Goal: Transaction & Acquisition: Download file/media

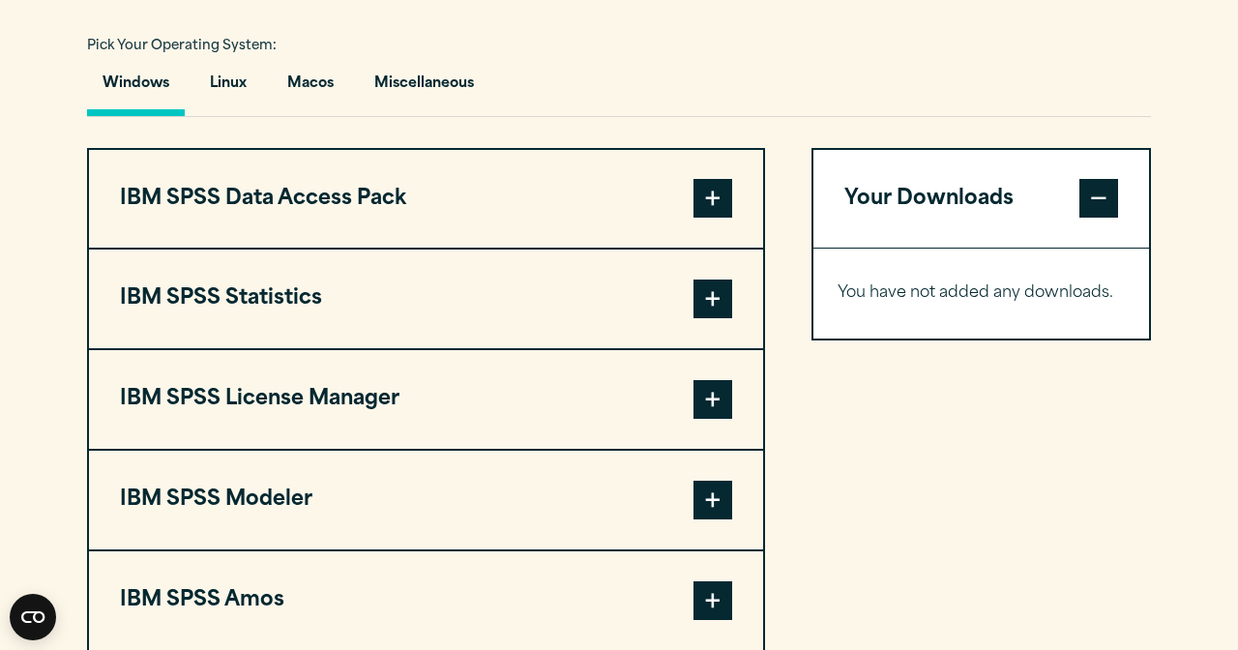
scroll to position [1413, 0]
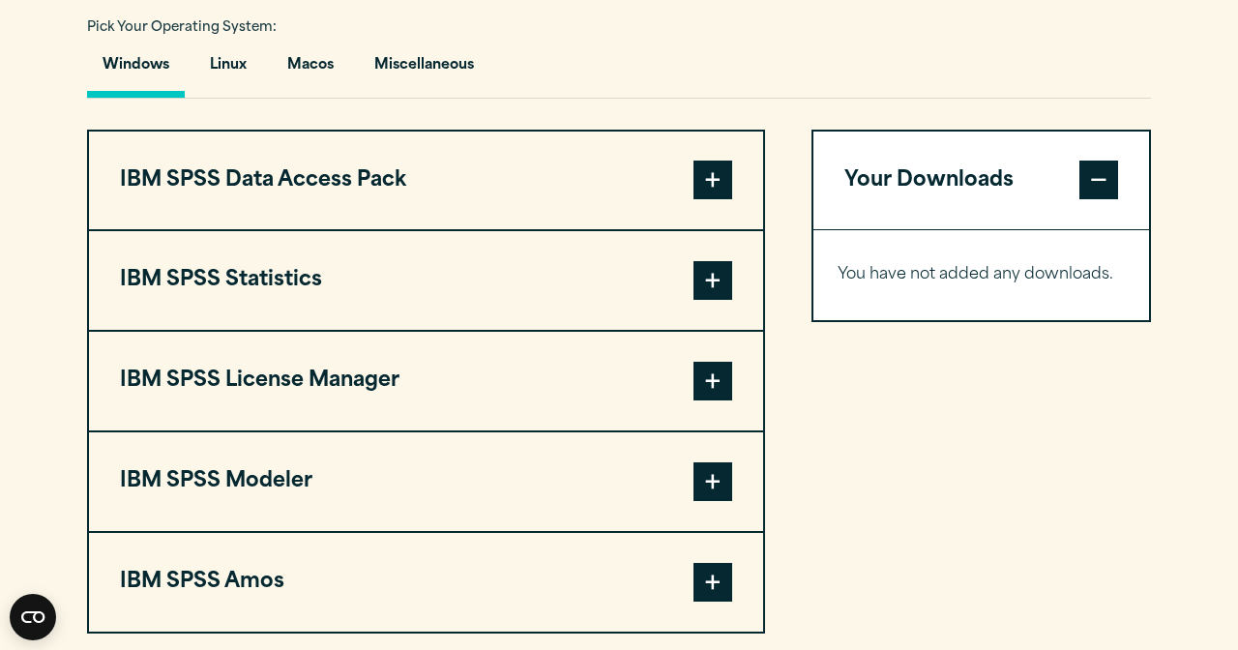
click at [695, 300] on span at bounding box center [712, 280] width 39 height 39
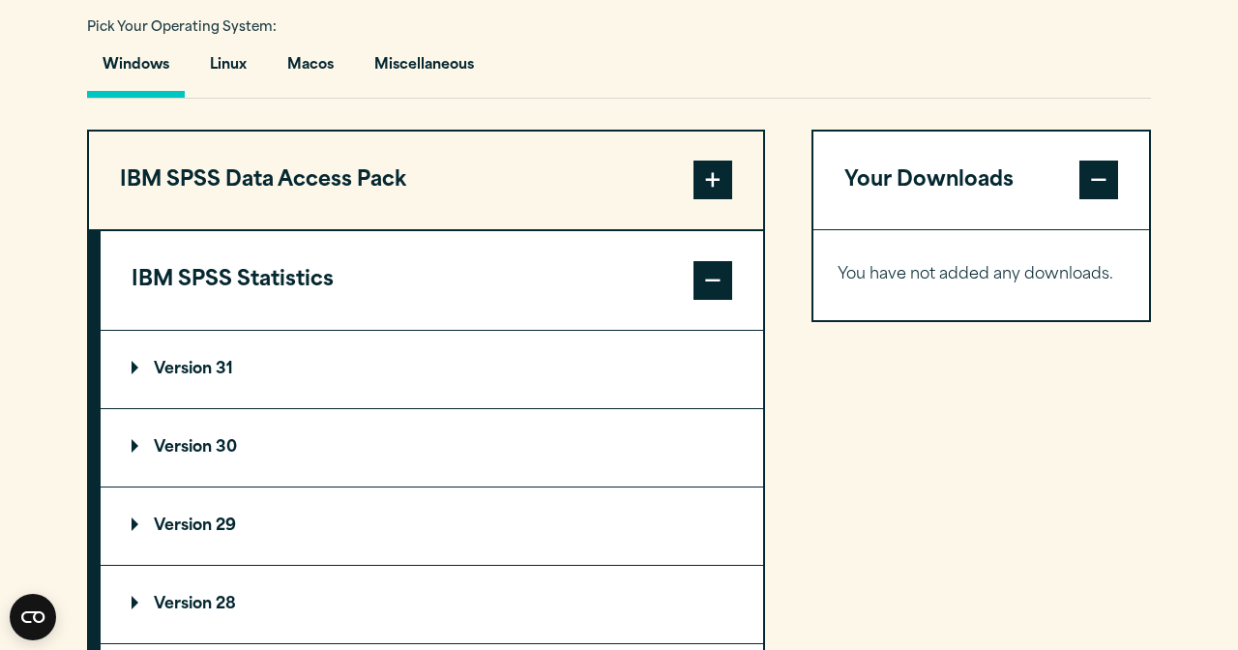
click at [694, 300] on span at bounding box center [712, 280] width 39 height 39
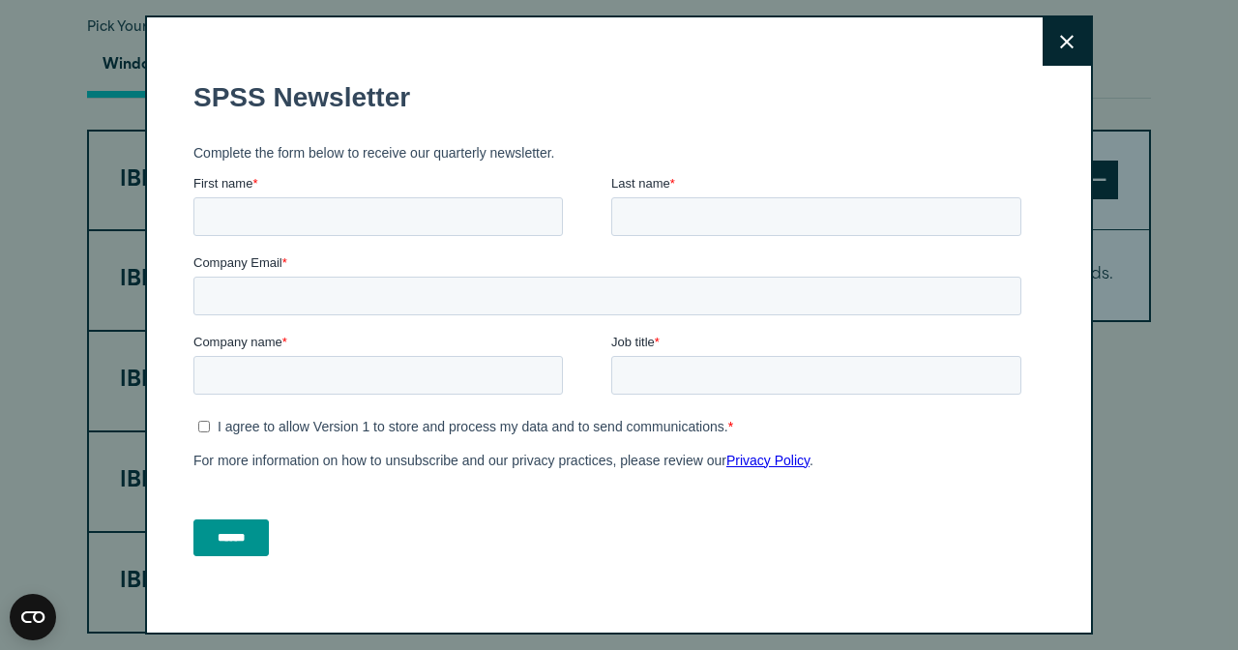
click at [1067, 48] on button "Close" at bounding box center [1067, 41] width 48 height 48
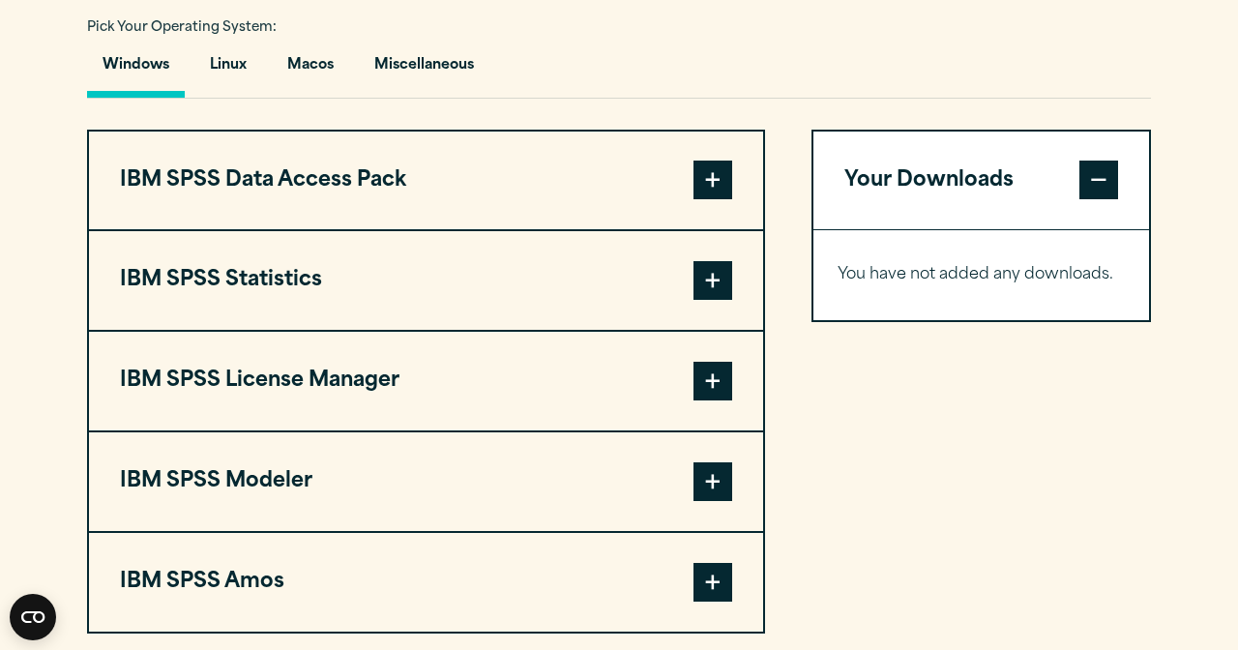
drag, startPoint x: 530, startPoint y: 148, endPoint x: 723, endPoint y: 320, distance: 258.9
click at [710, 300] on span at bounding box center [712, 280] width 39 height 39
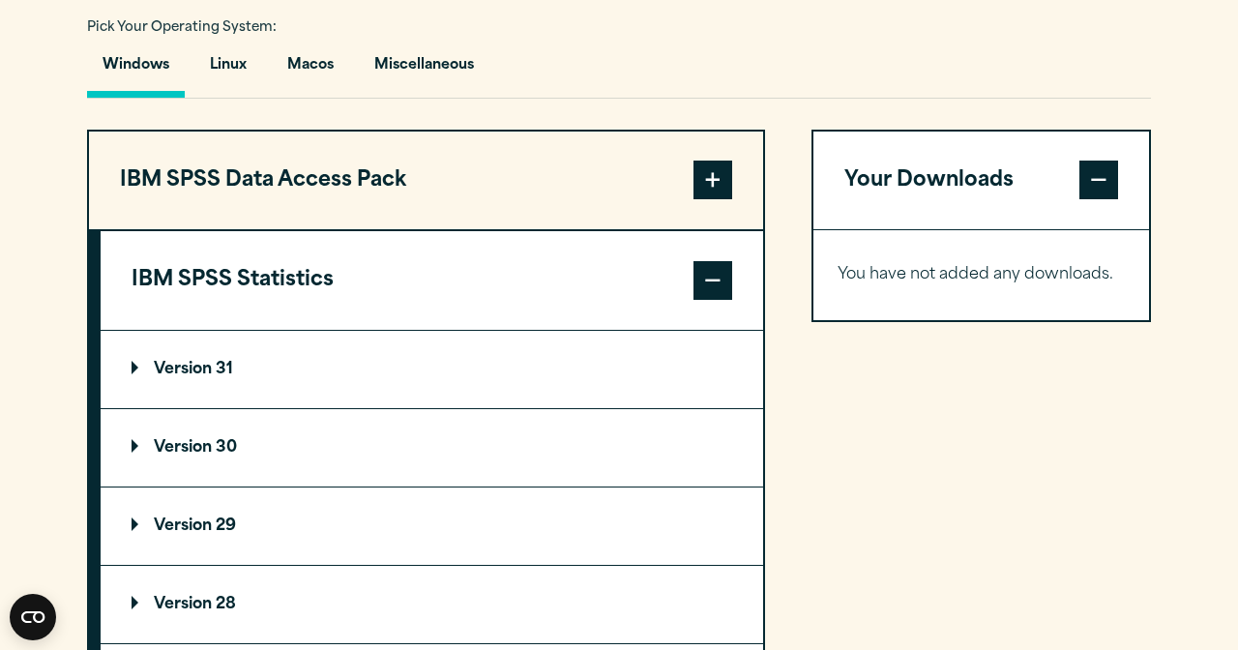
click at [252, 408] on summary "Version 31" at bounding box center [432, 369] width 662 height 77
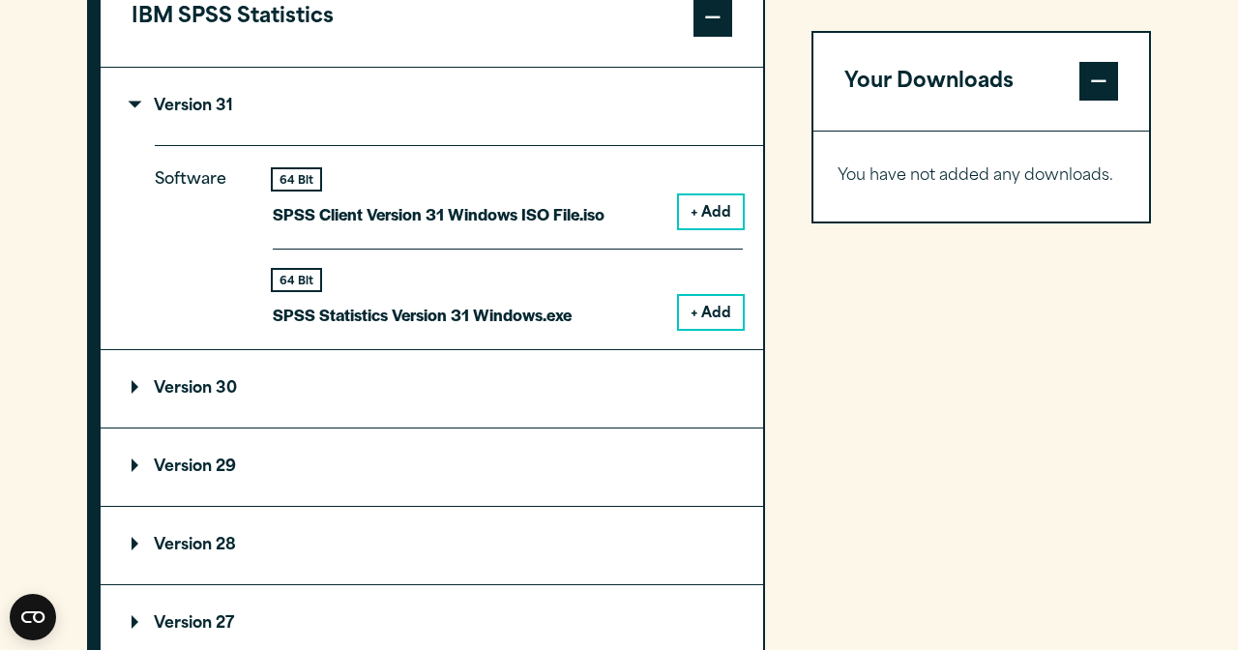
scroll to position [1680, 0]
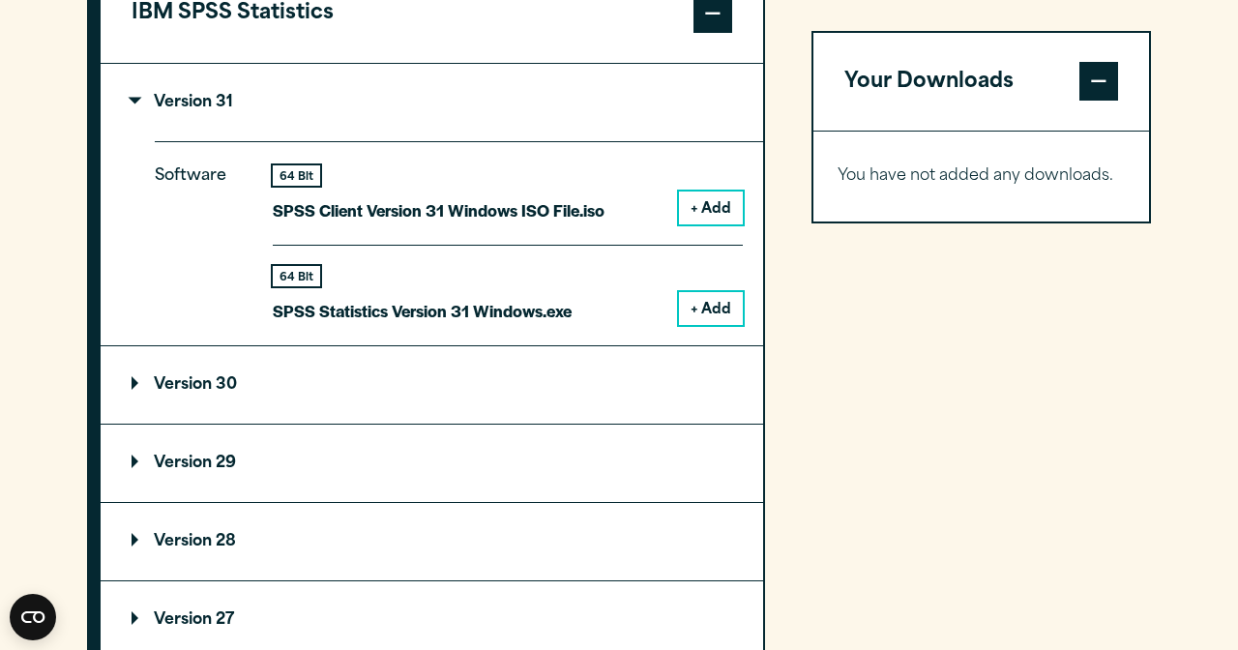
click at [157, 424] on summary "Version 30" at bounding box center [432, 384] width 662 height 77
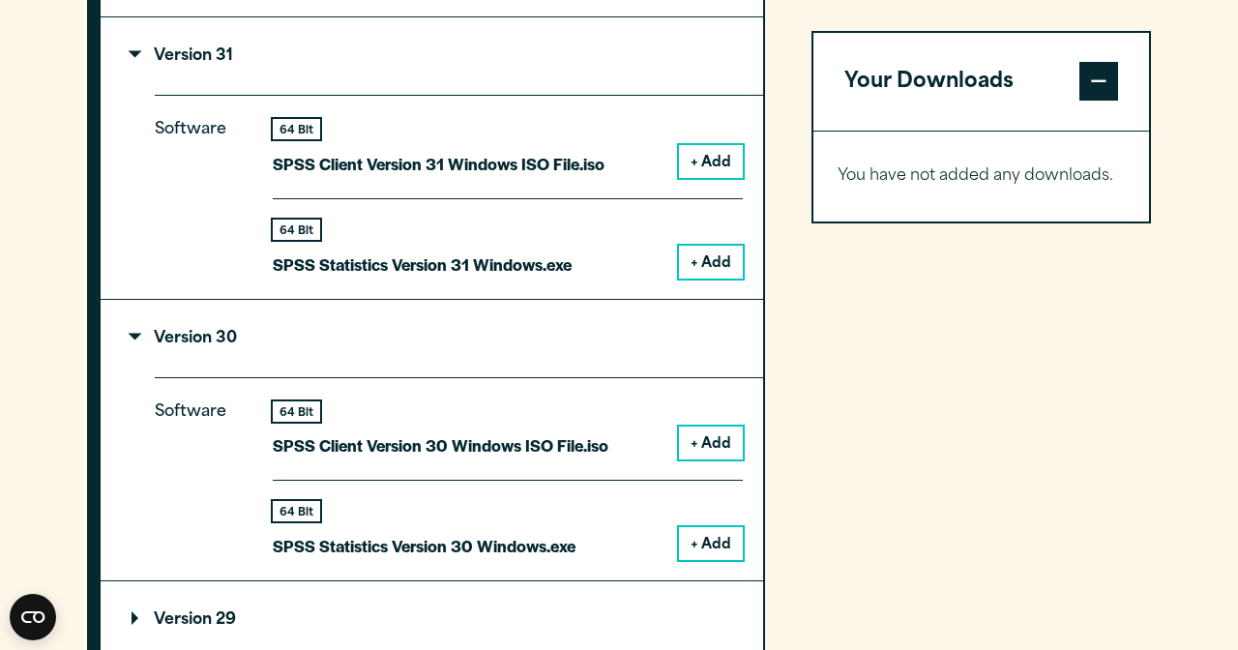
scroll to position [1773, 0]
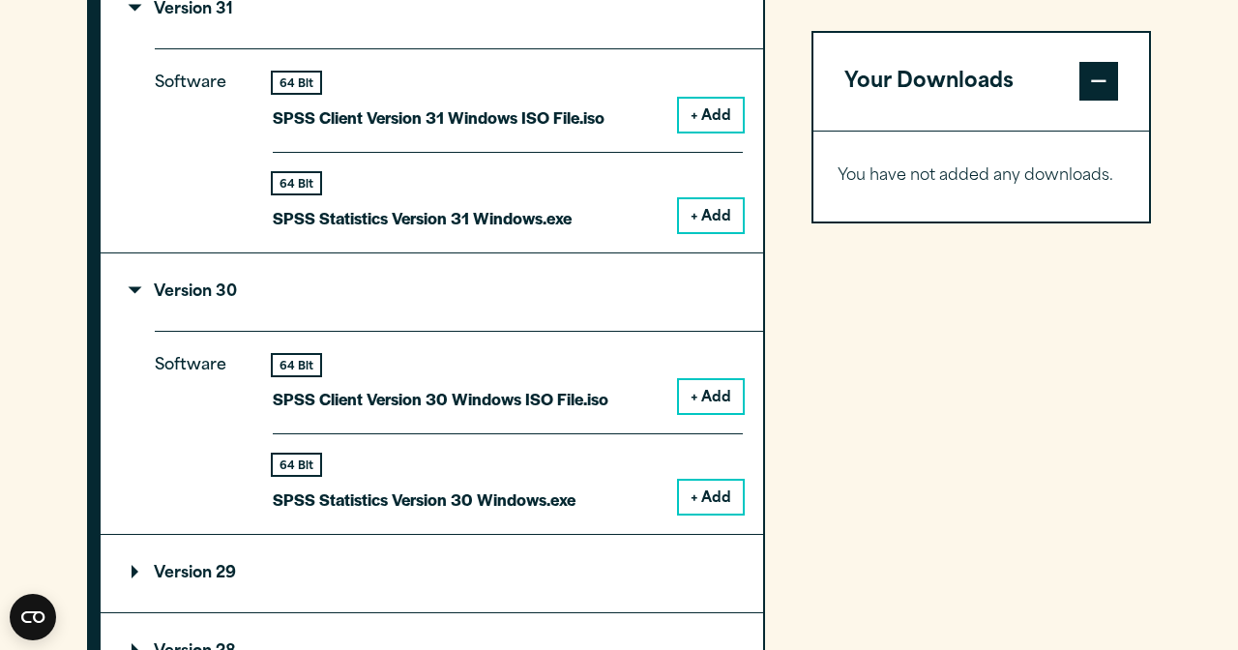
click at [188, 300] on p "Version 30" at bounding box center [184, 291] width 105 height 15
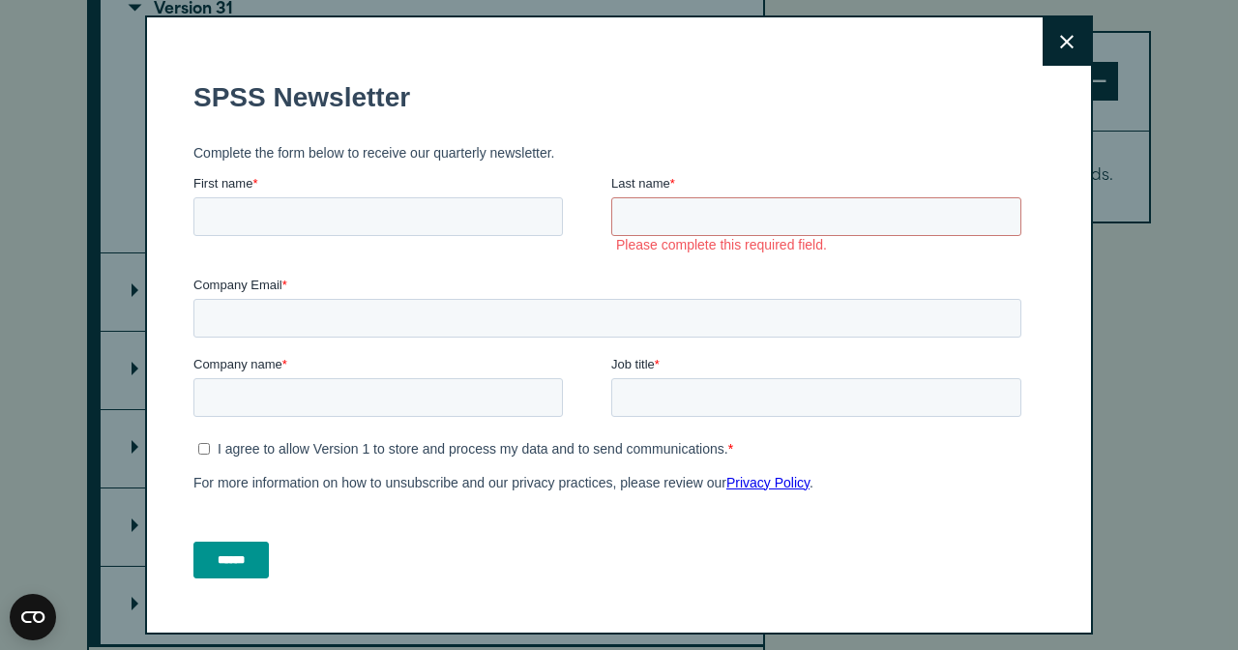
click at [1059, 40] on button "Close" at bounding box center [1067, 41] width 48 height 48
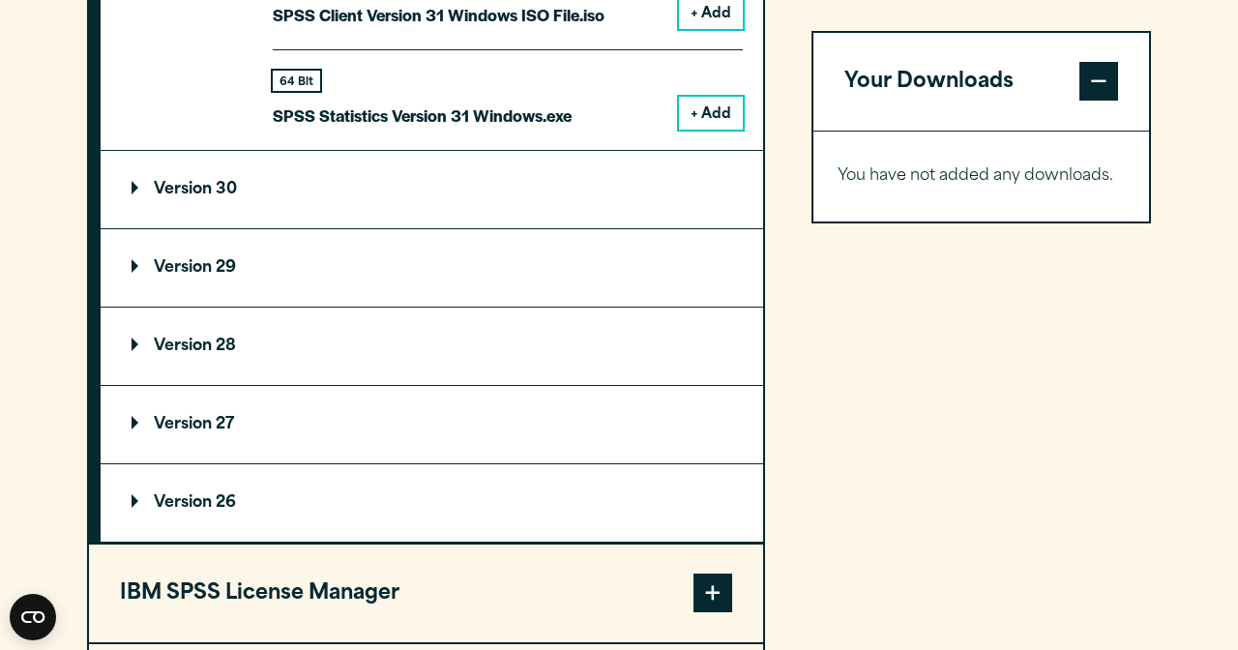
scroll to position [1848, 0]
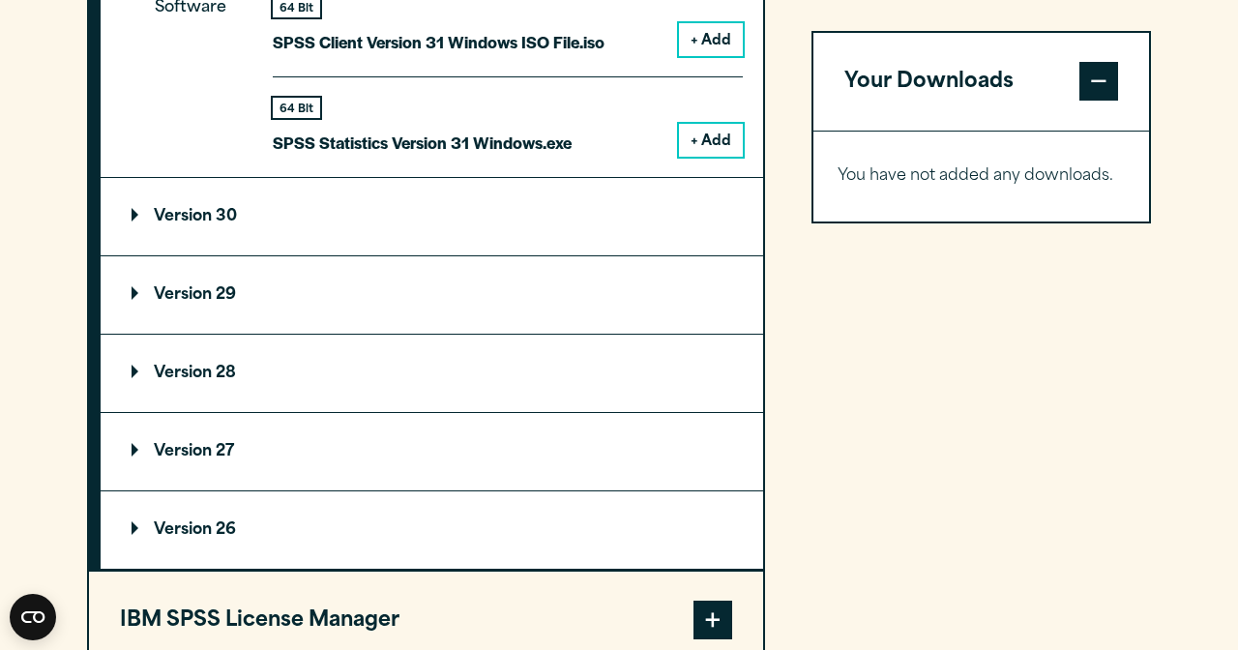
click at [294, 255] on summary "Version 30" at bounding box center [432, 216] width 662 height 77
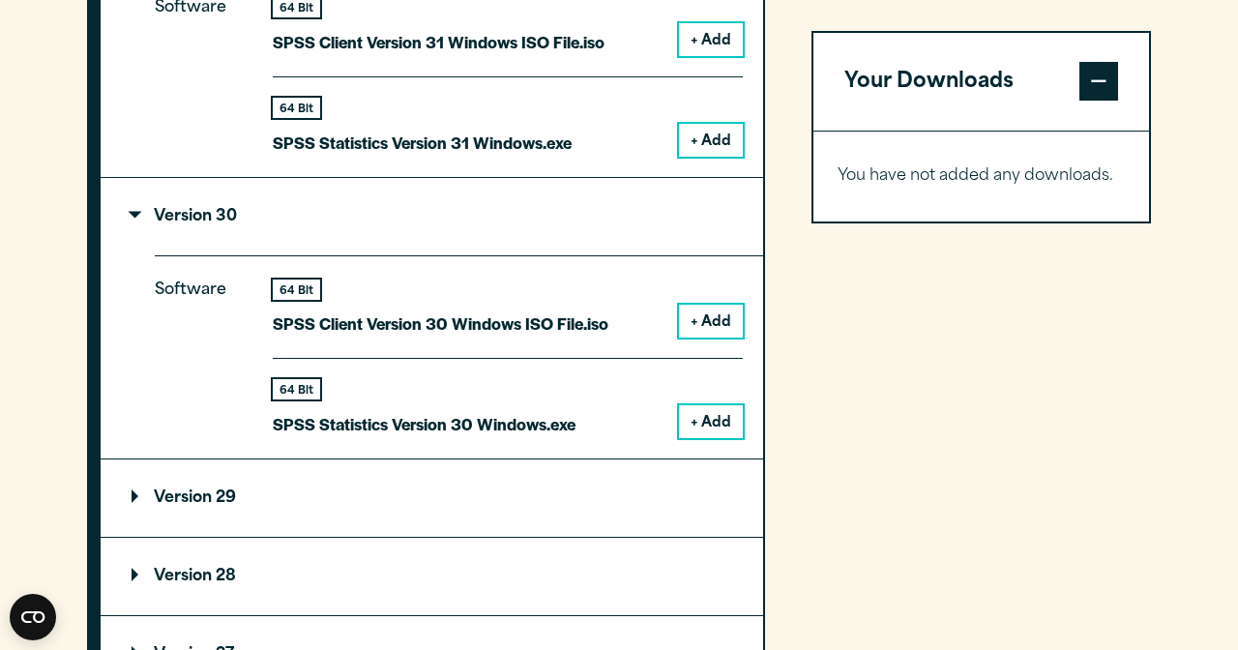
click at [294, 255] on summary "Version 30" at bounding box center [432, 216] width 662 height 77
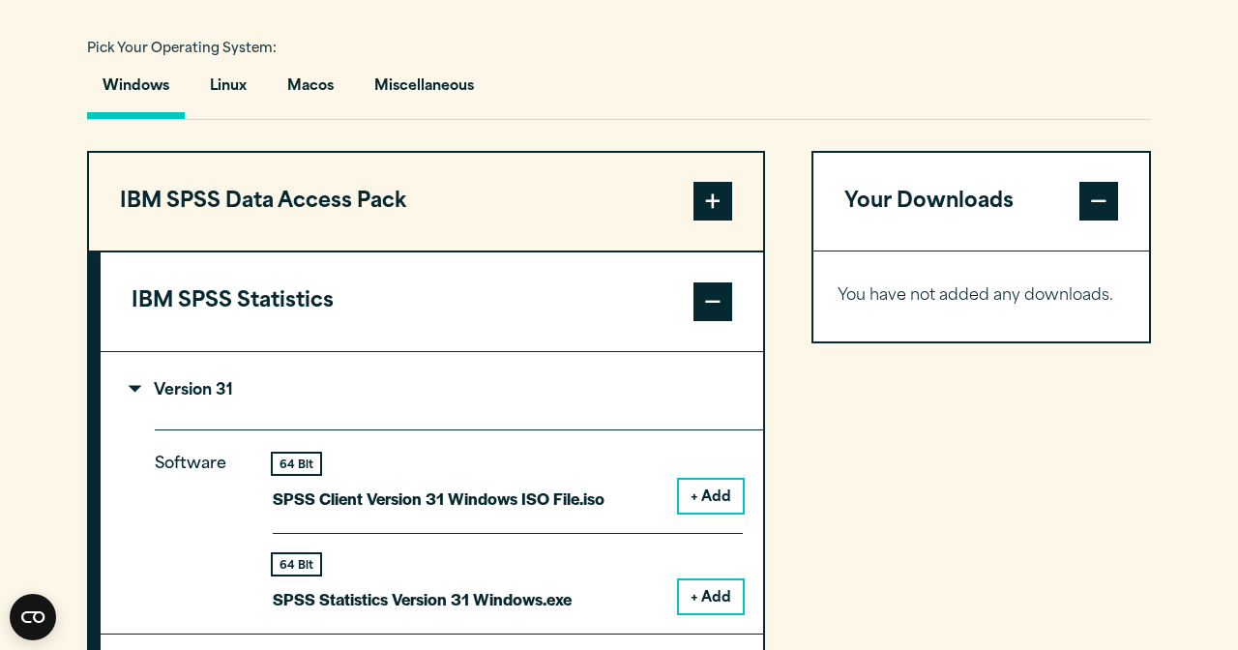
scroll to position [1392, 0]
click at [477, 309] on button "IBM SPSS Statistics" at bounding box center [432, 301] width 662 height 99
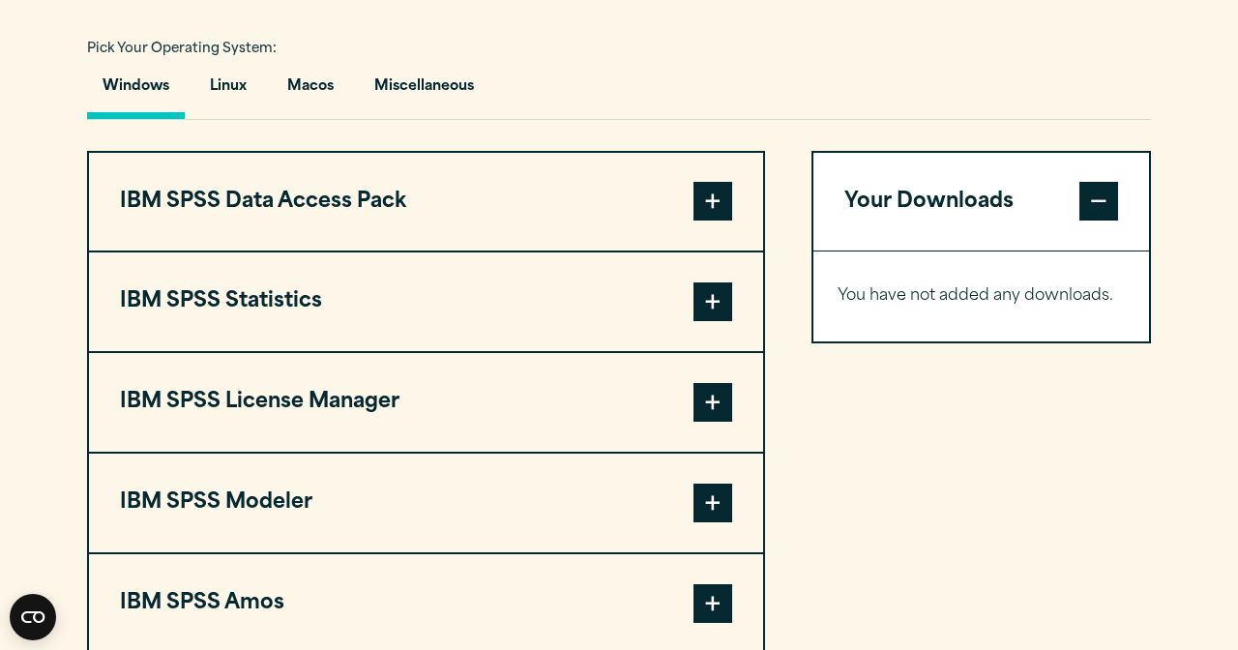
click at [492, 251] on button "IBM SPSS Data Access Pack" at bounding box center [426, 202] width 674 height 99
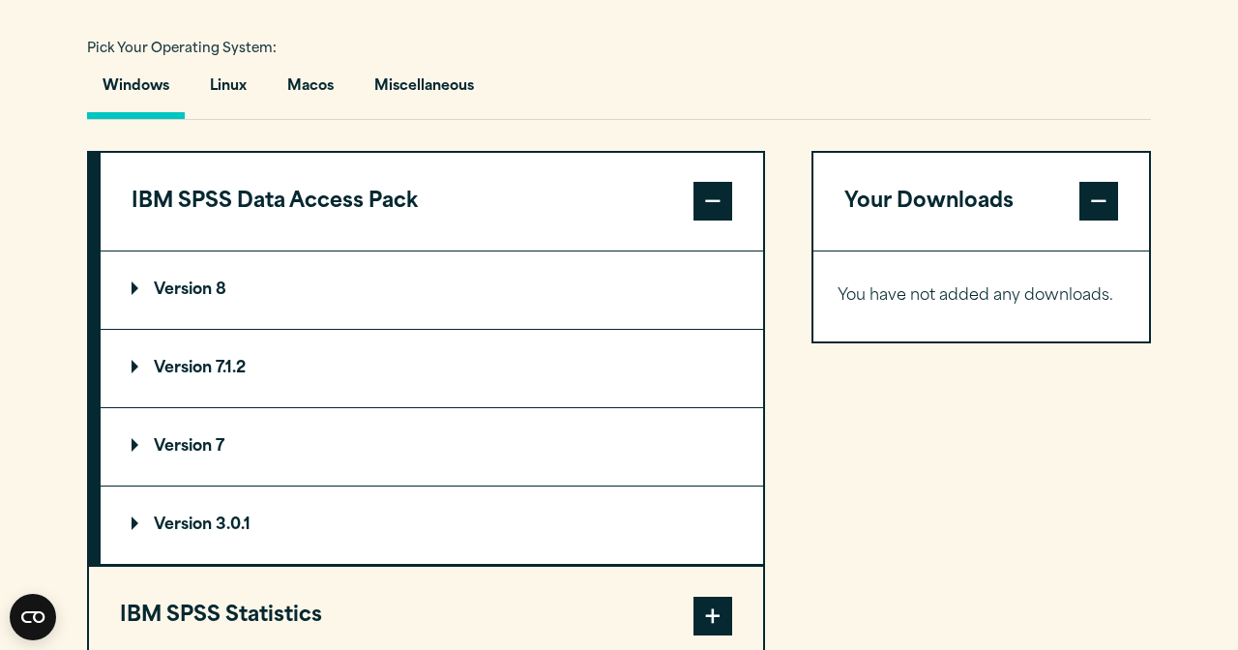
click at [491, 250] on button "IBM SPSS Data Access Pack" at bounding box center [432, 202] width 662 height 99
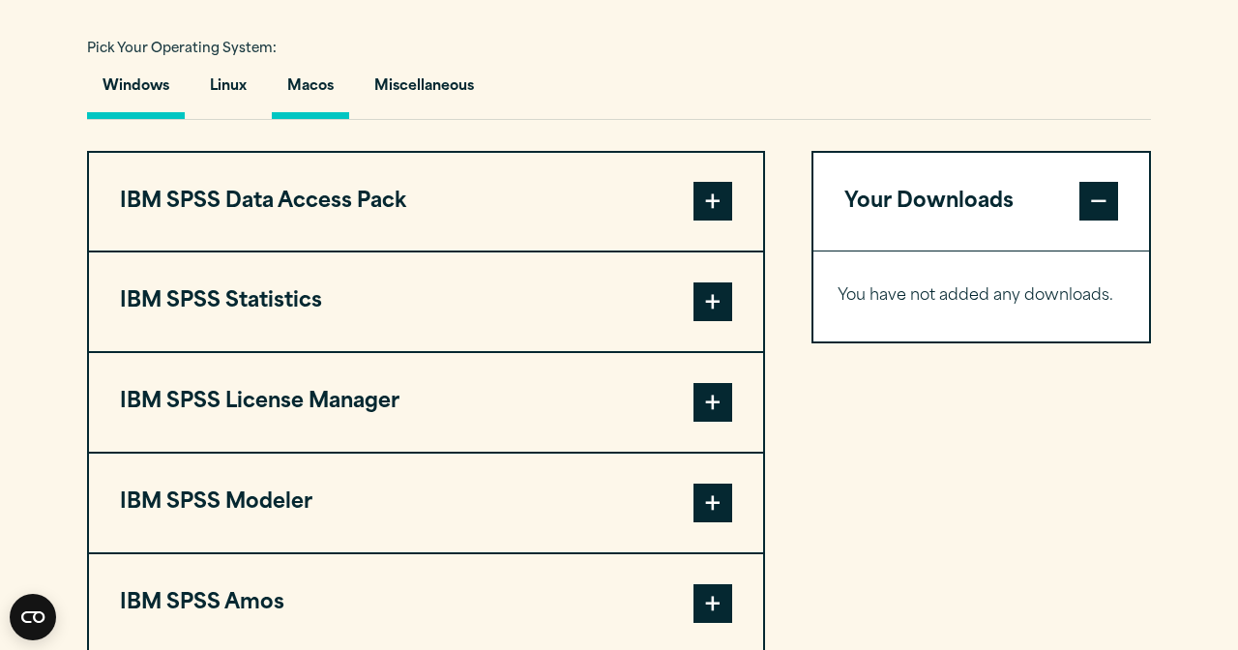
click at [331, 119] on button "Macos" at bounding box center [310, 91] width 77 height 55
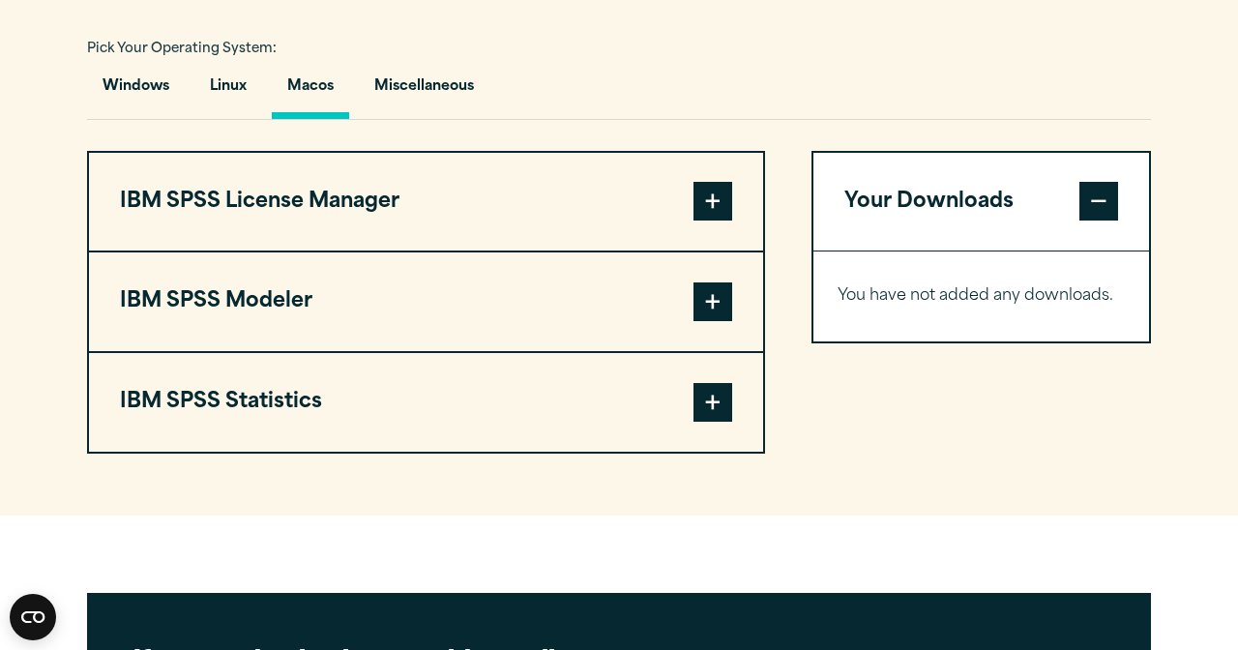
click at [188, 230] on button "IBM SPSS License Manager" at bounding box center [426, 202] width 674 height 99
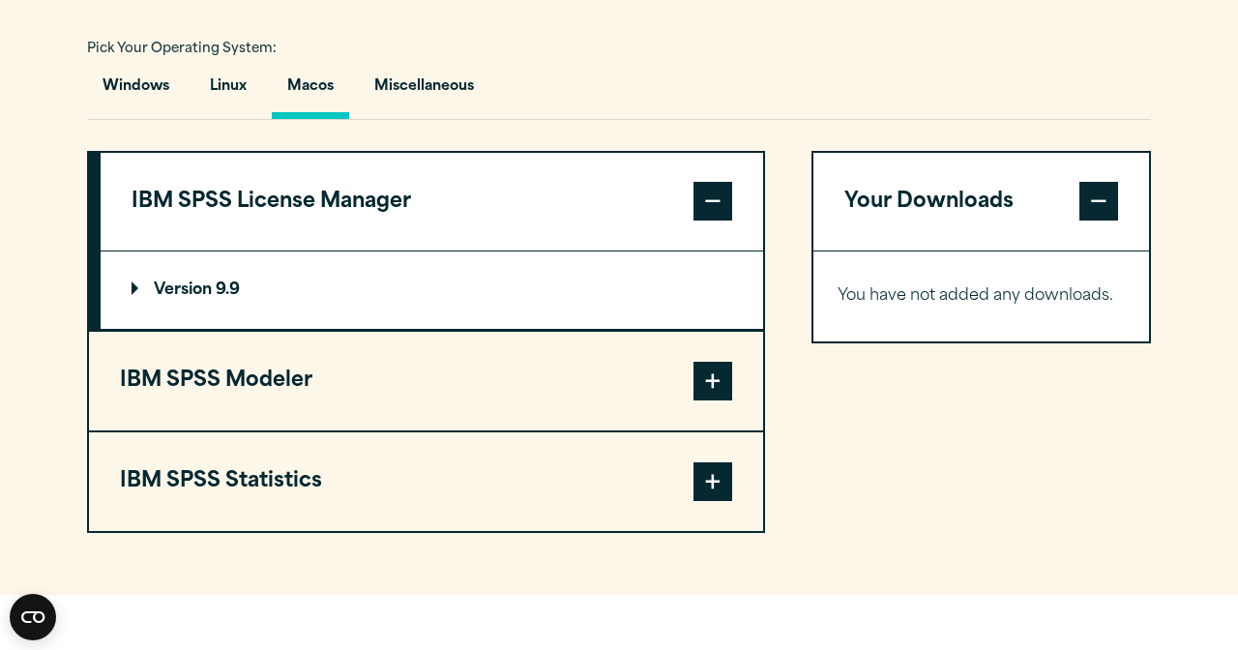
click at [186, 298] on p "Version 9.9" at bounding box center [186, 289] width 108 height 15
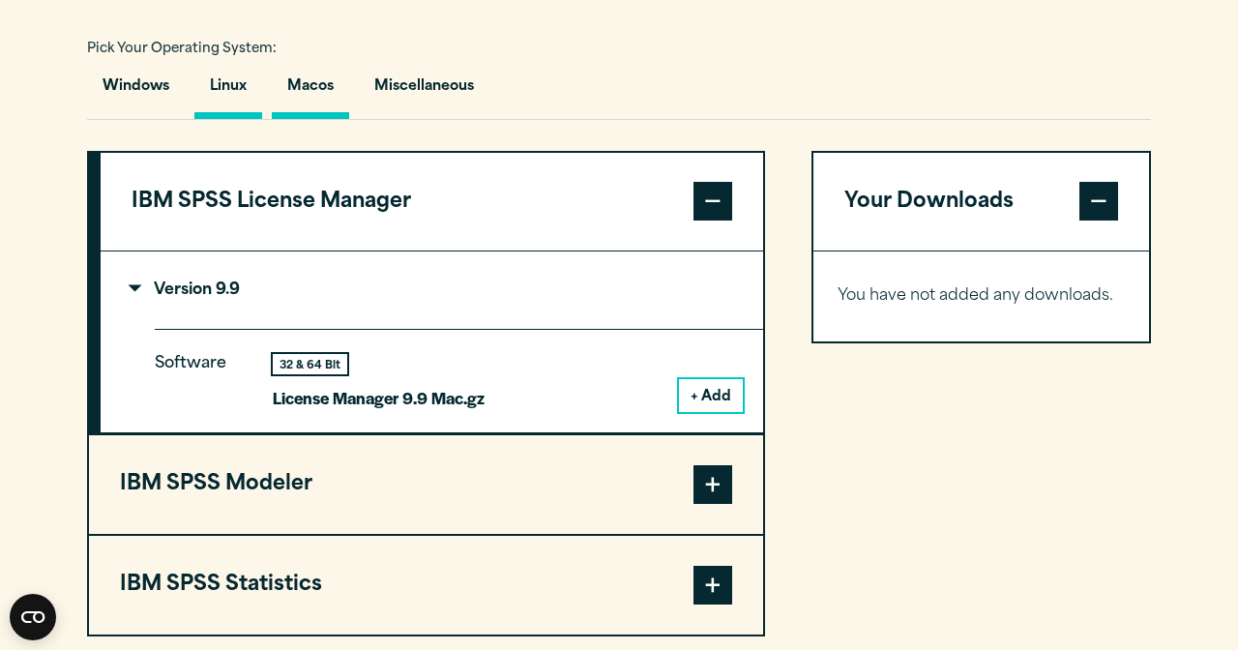
click at [231, 119] on button "Linux" at bounding box center [228, 91] width 68 height 55
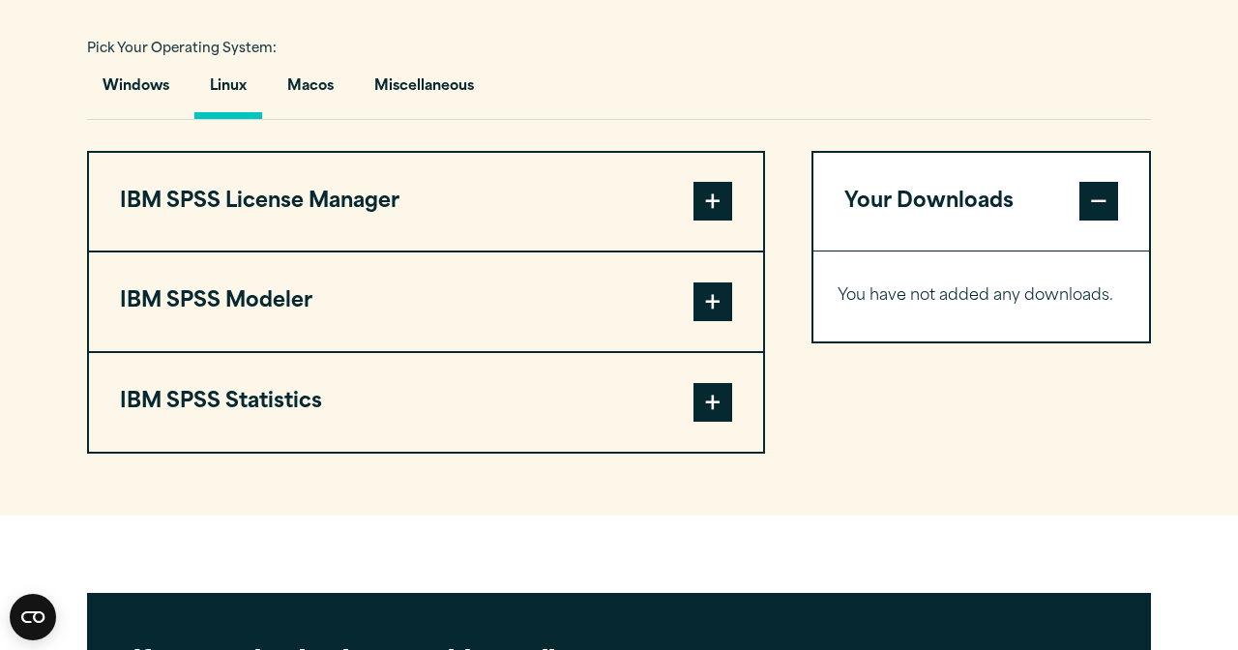
click at [314, 251] on button "IBM SPSS License Manager" at bounding box center [426, 202] width 674 height 99
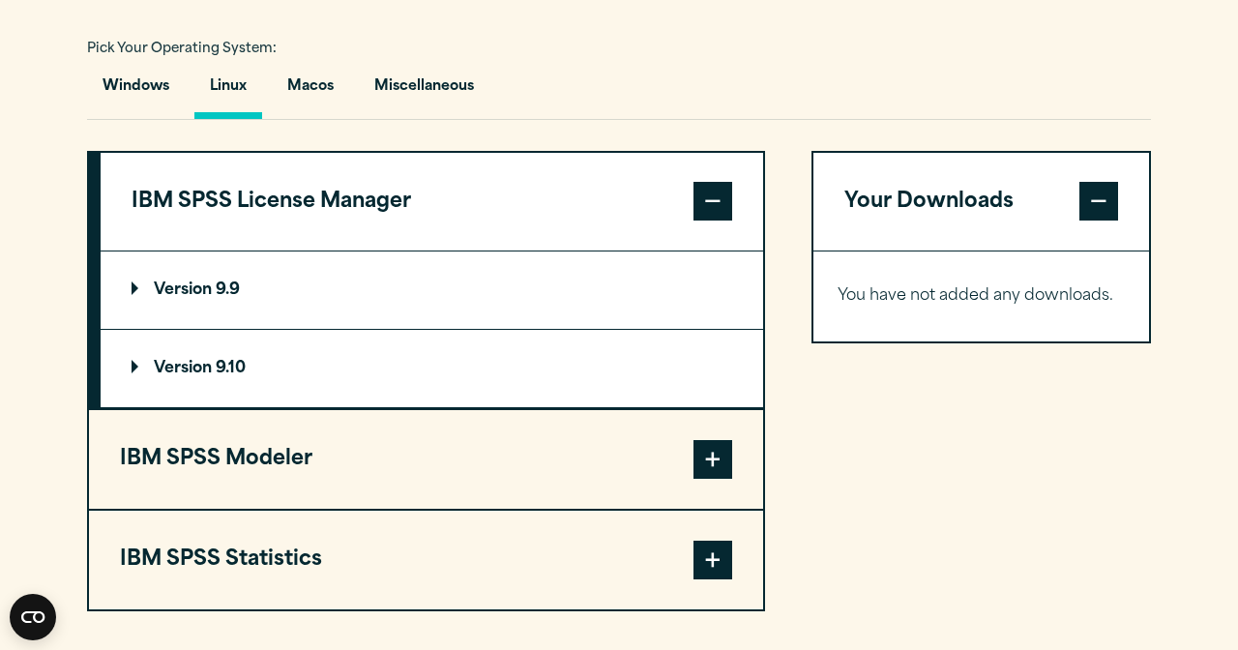
click at [286, 322] on summary "Version 9.9" at bounding box center [432, 289] width 662 height 77
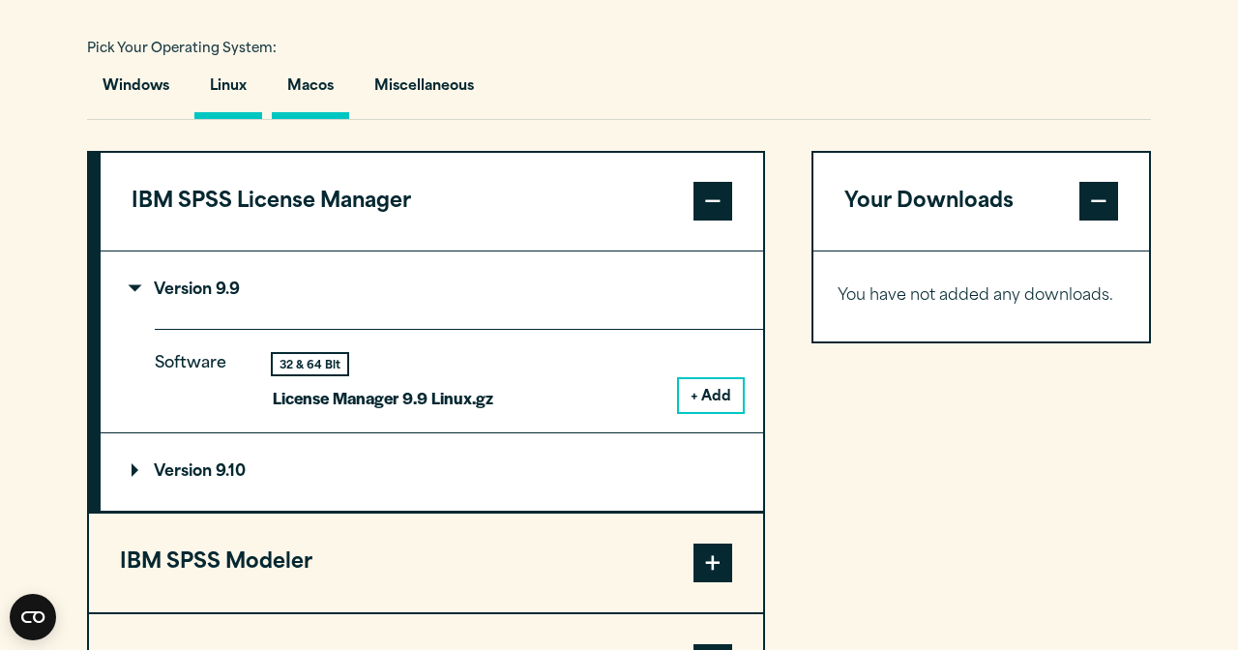
click at [327, 119] on button "Macos" at bounding box center [310, 91] width 77 height 55
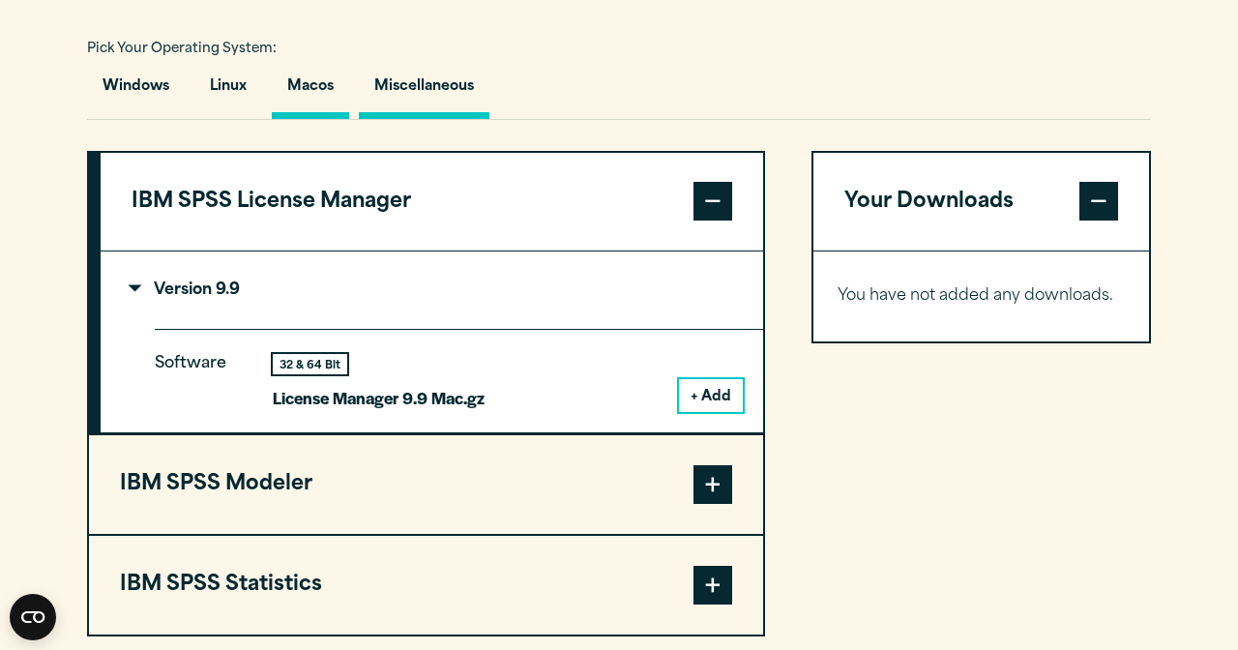
click at [433, 104] on button "Miscellaneous" at bounding box center [424, 91] width 131 height 55
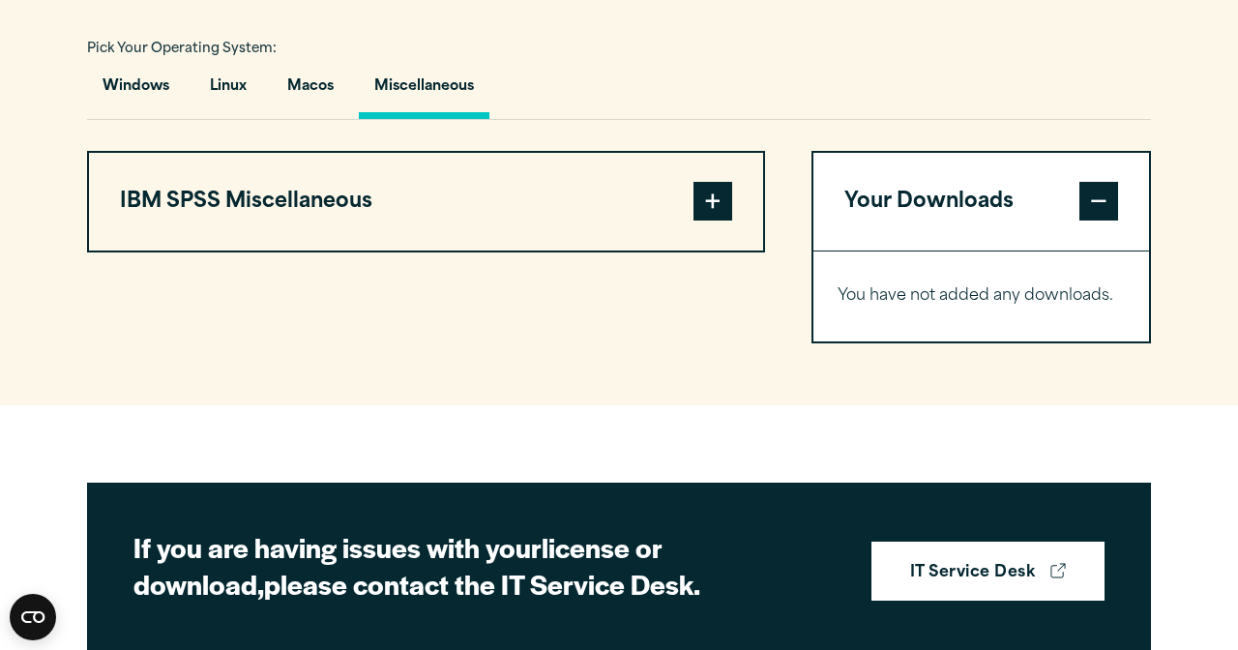
click at [328, 251] on button "IBM SPSS Miscellaneous" at bounding box center [426, 202] width 674 height 99
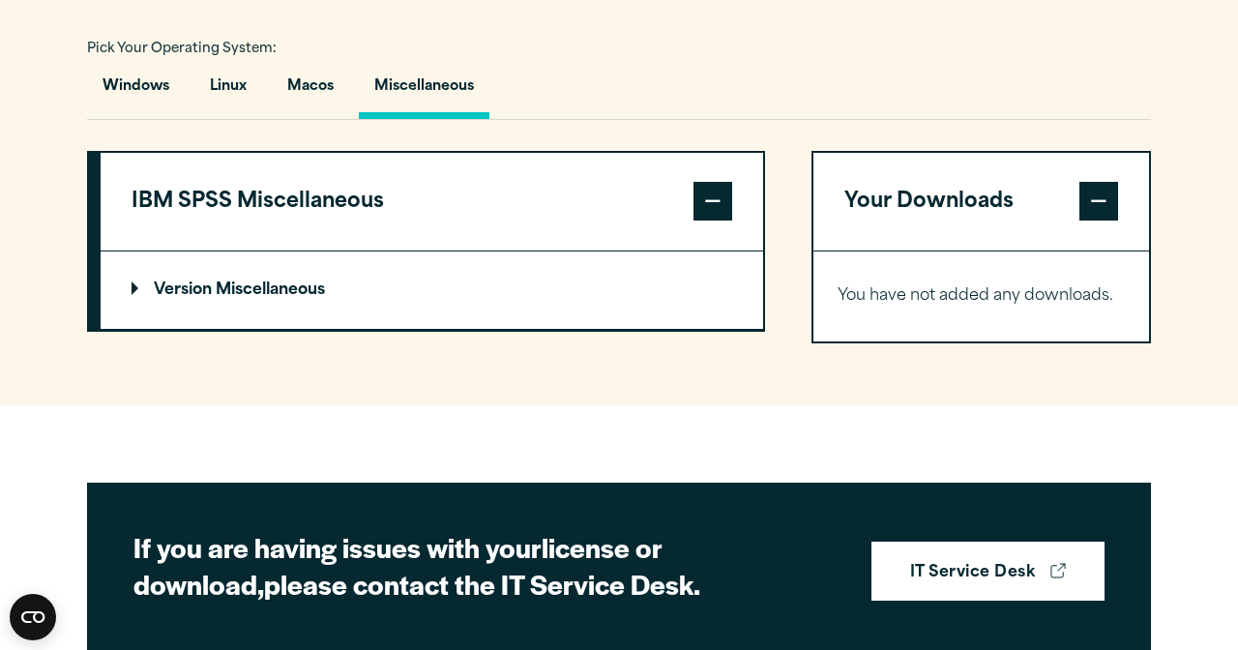
click at [324, 298] on p "Version Miscellaneous" at bounding box center [228, 289] width 193 height 15
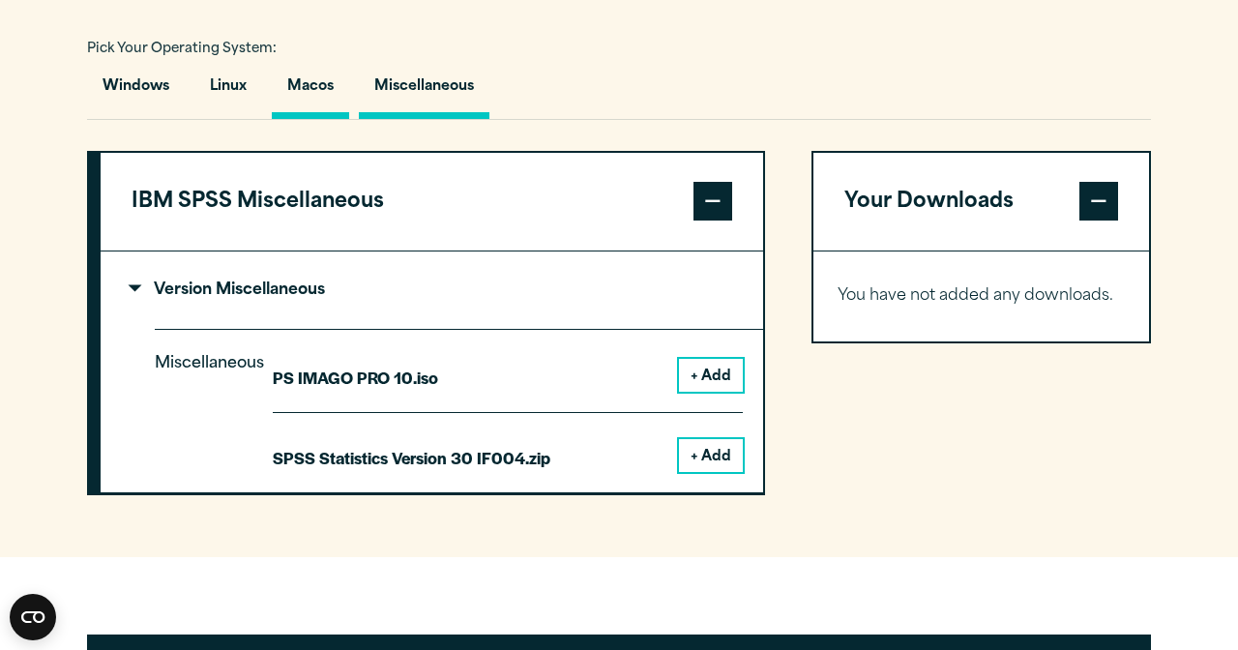
click at [329, 119] on button "Macos" at bounding box center [310, 91] width 77 height 55
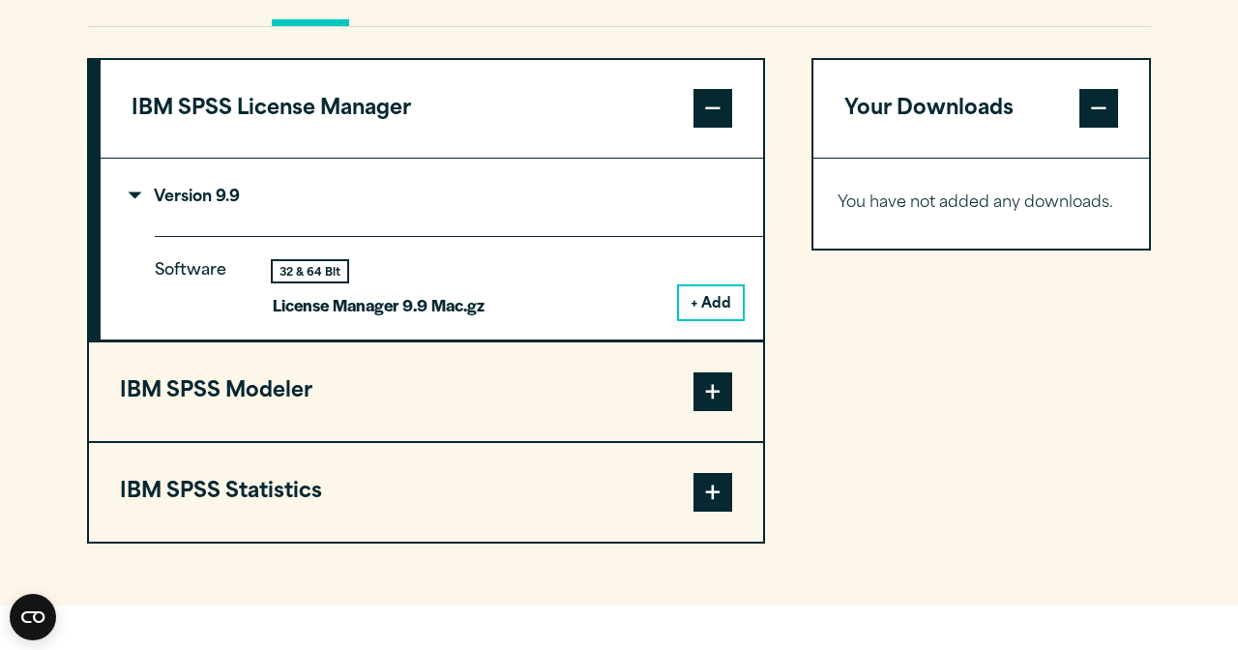
scroll to position [1487, 0]
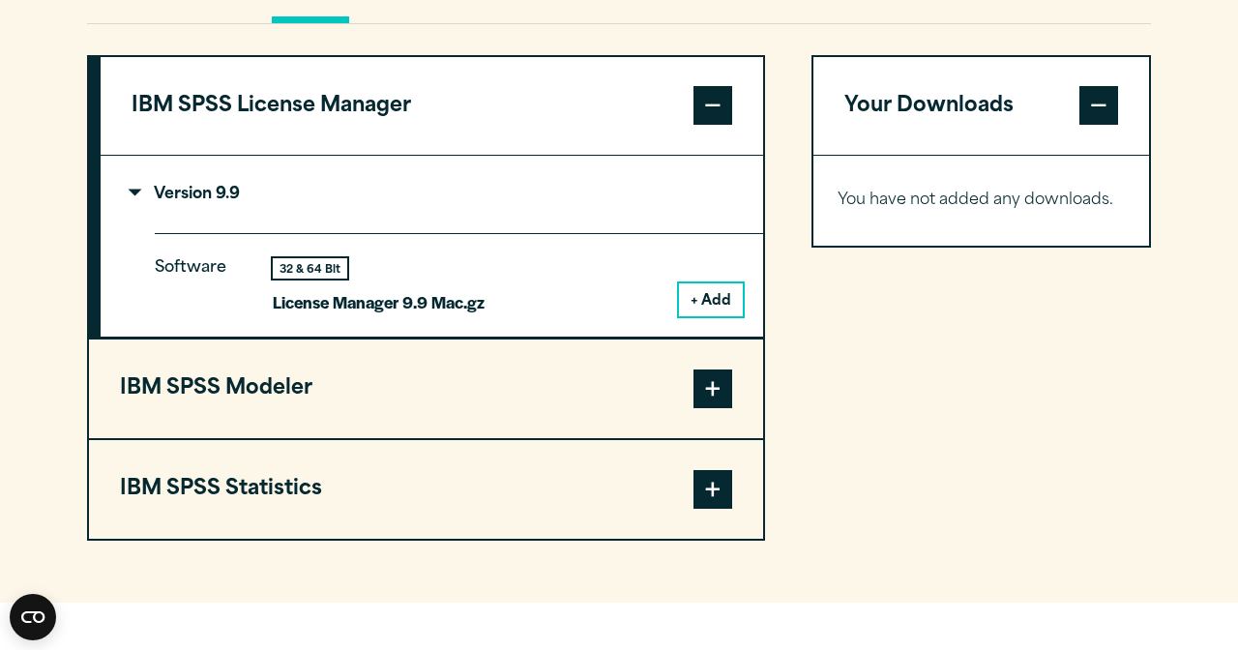
click at [682, 316] on button "+ Add" at bounding box center [711, 299] width 64 height 33
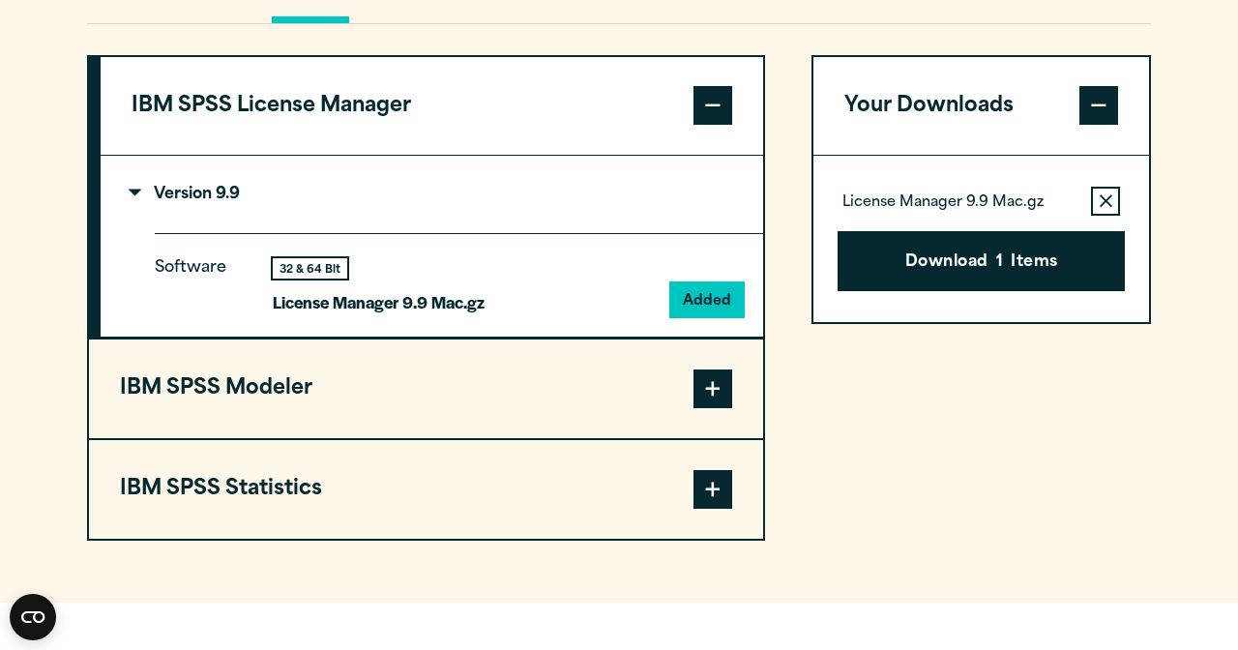
click at [1091, 216] on button "Remove this item from your software download list" at bounding box center [1105, 201] width 29 height 29
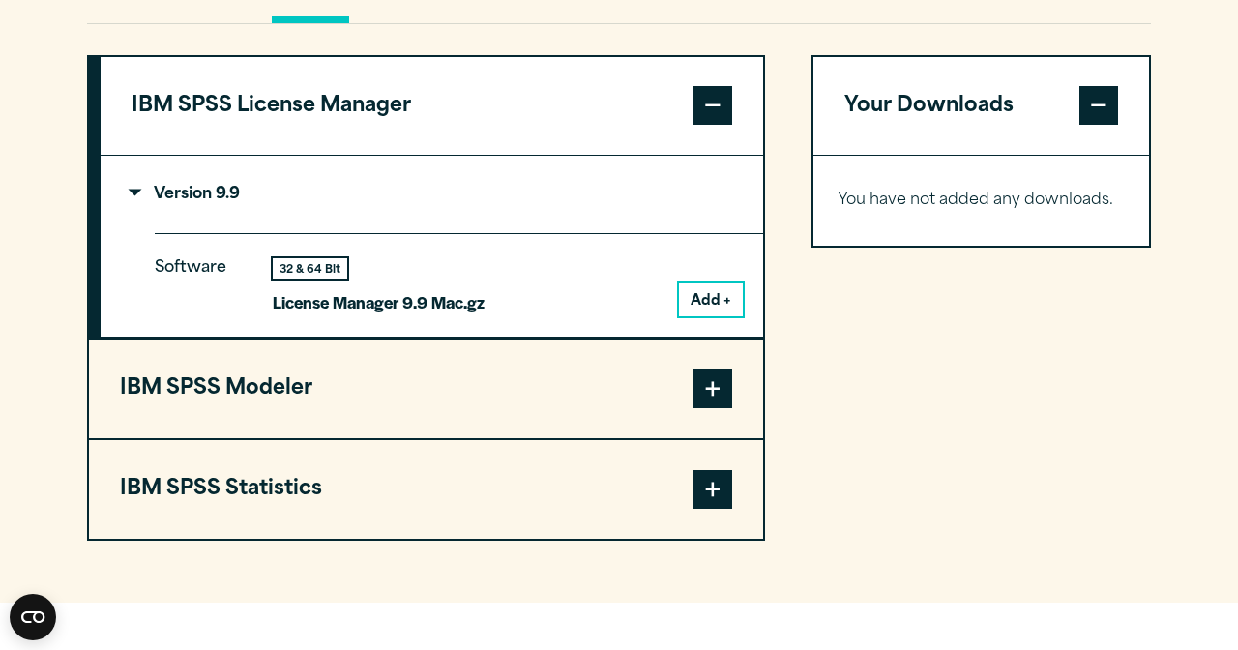
click at [516, 539] on button "IBM SPSS Statistics" at bounding box center [426, 489] width 674 height 99
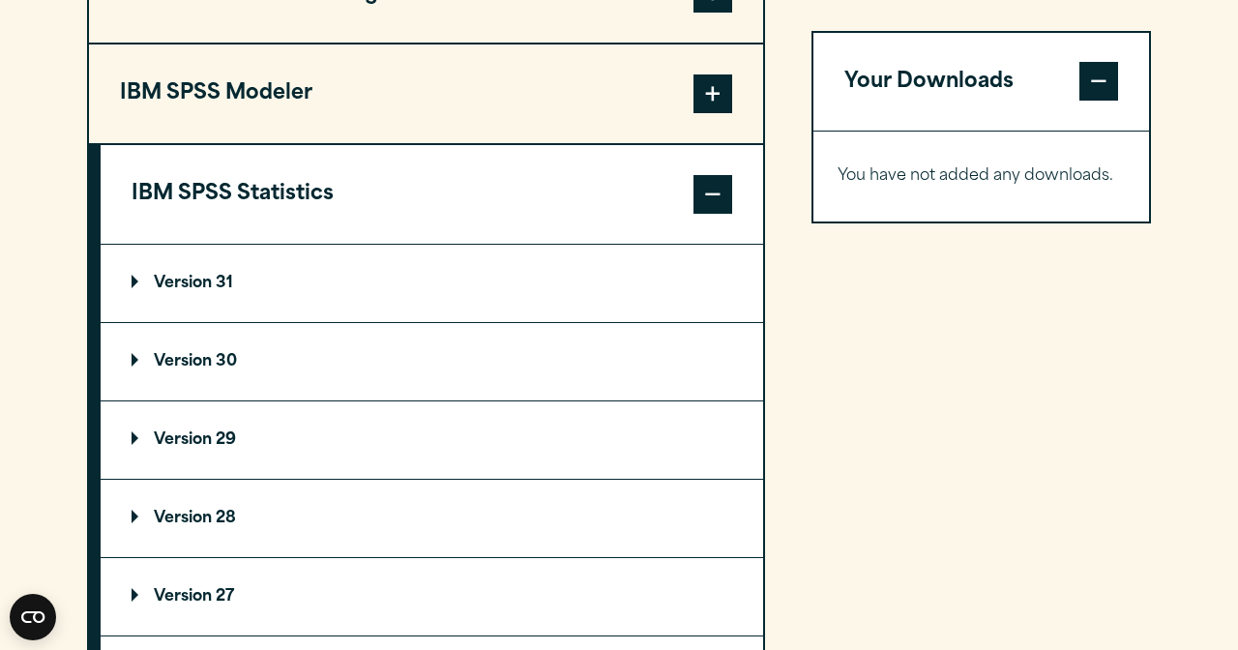
scroll to position [1602, 0]
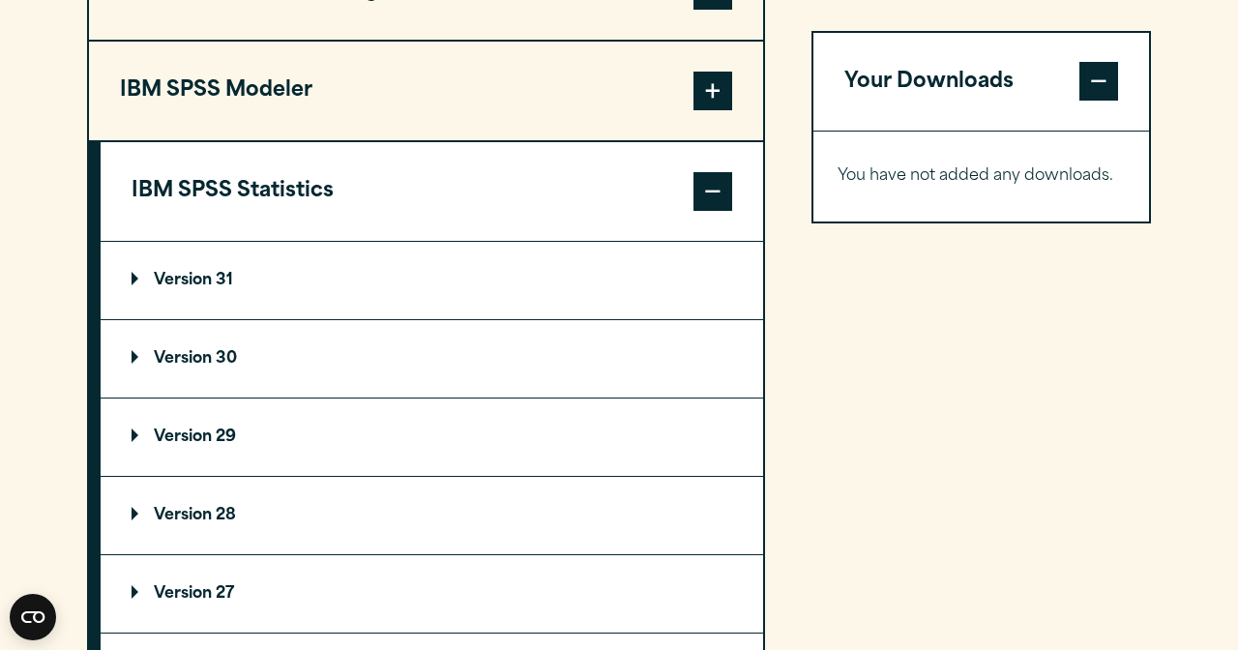
click at [441, 367] on summary "Version 30" at bounding box center [432, 358] width 662 height 77
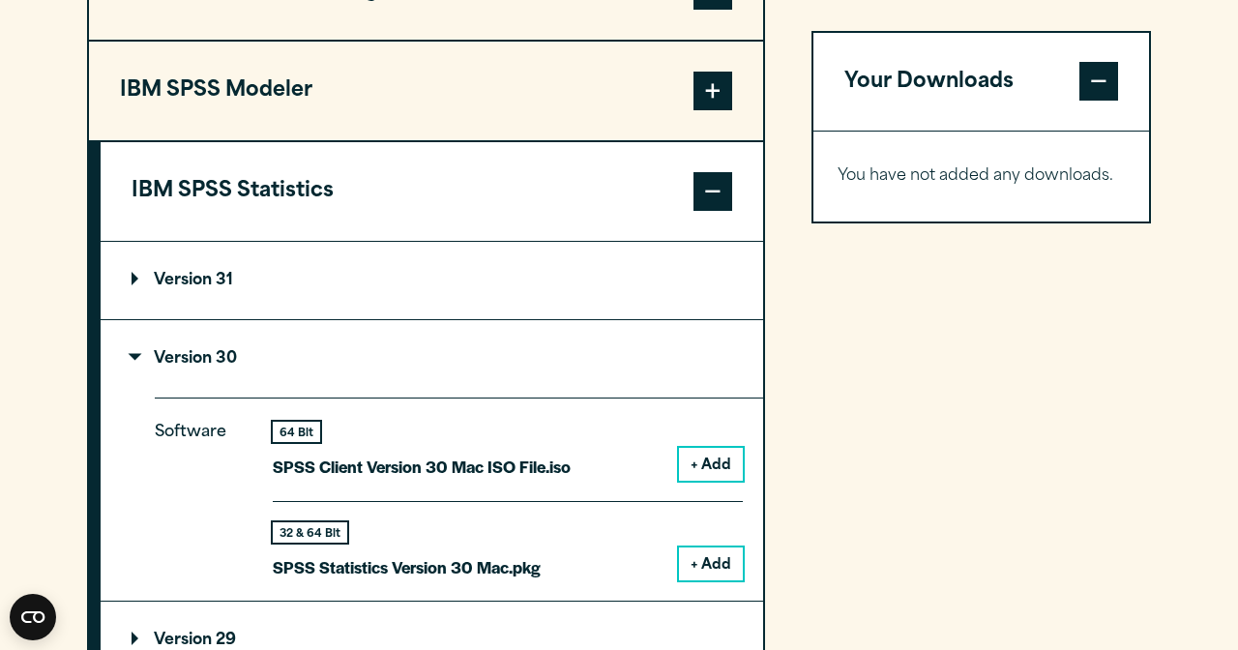
click at [443, 319] on summary "Version 31" at bounding box center [432, 280] width 662 height 77
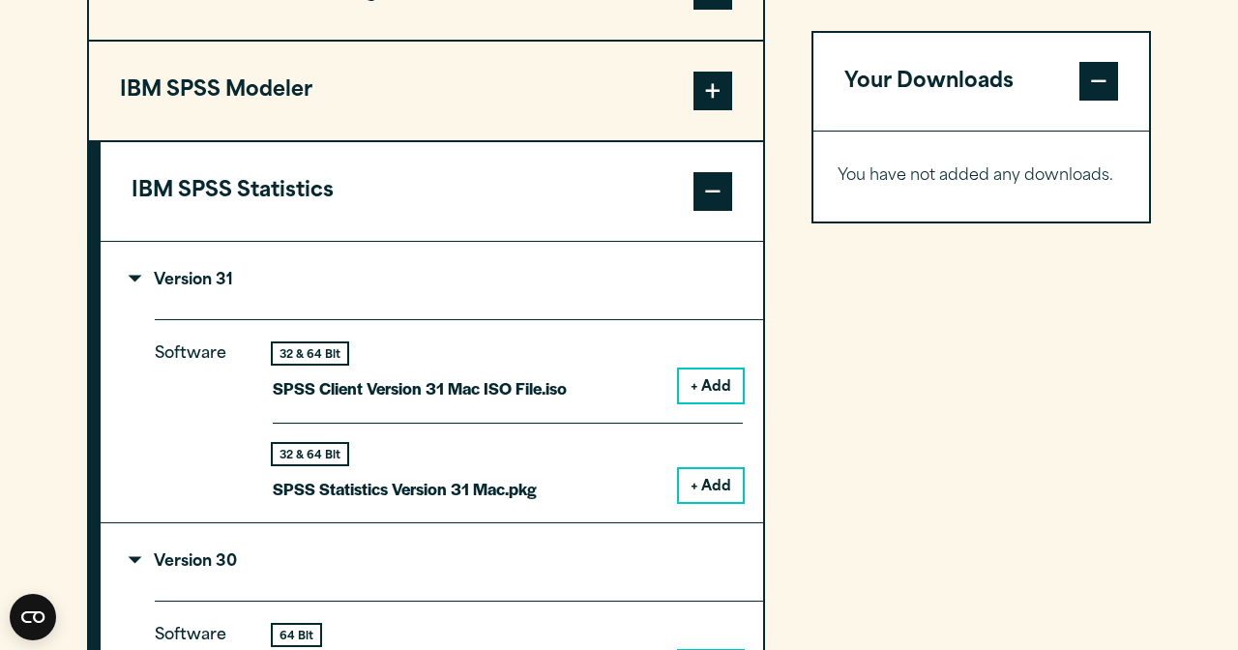
click at [707, 502] on button "+ Add" at bounding box center [711, 485] width 64 height 33
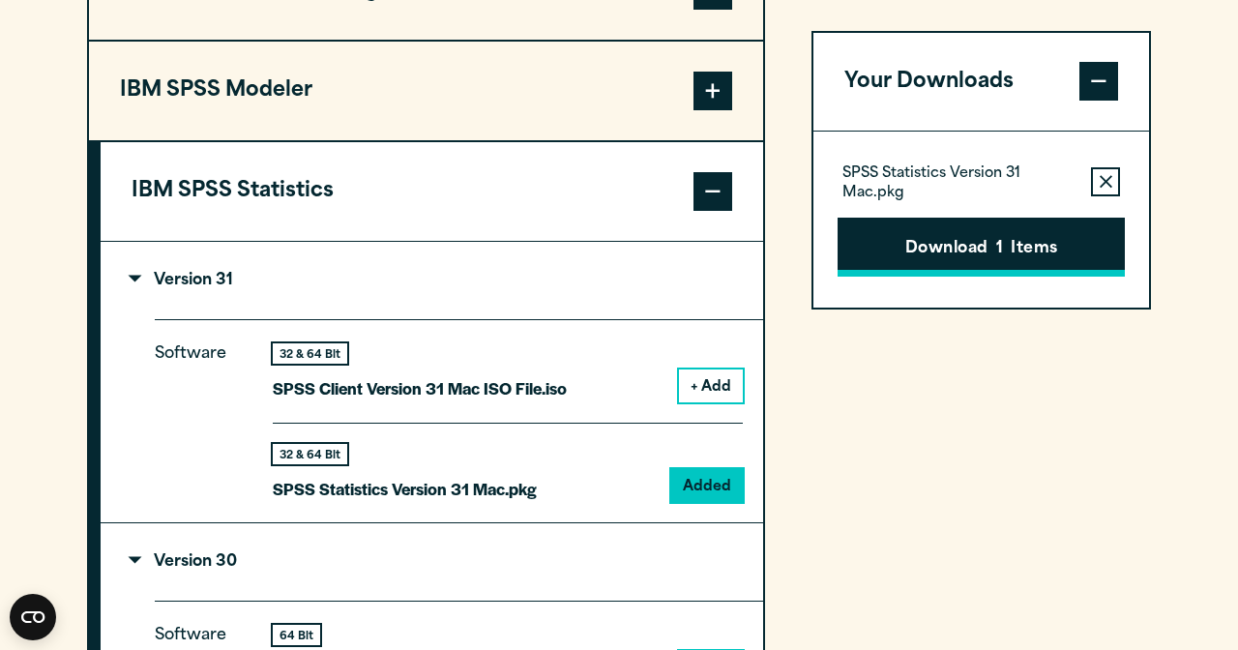
click at [866, 261] on button "Download 1 Items" at bounding box center [980, 248] width 287 height 60
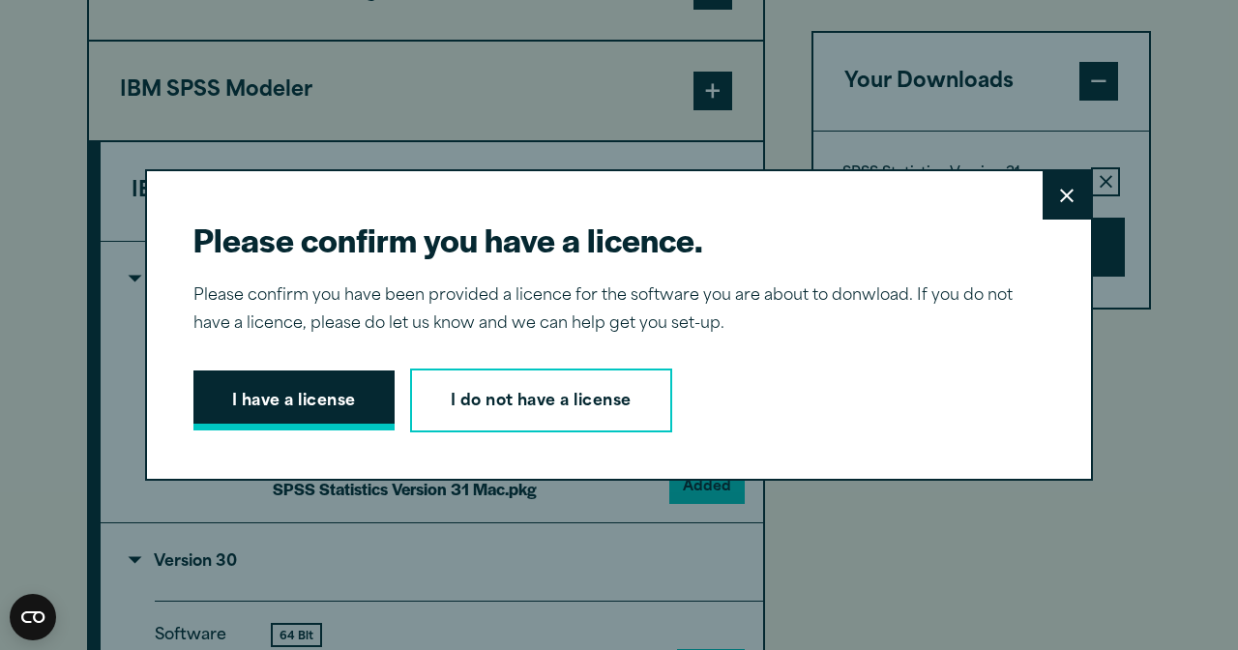
click at [247, 396] on button "I have a license" at bounding box center [293, 400] width 201 height 60
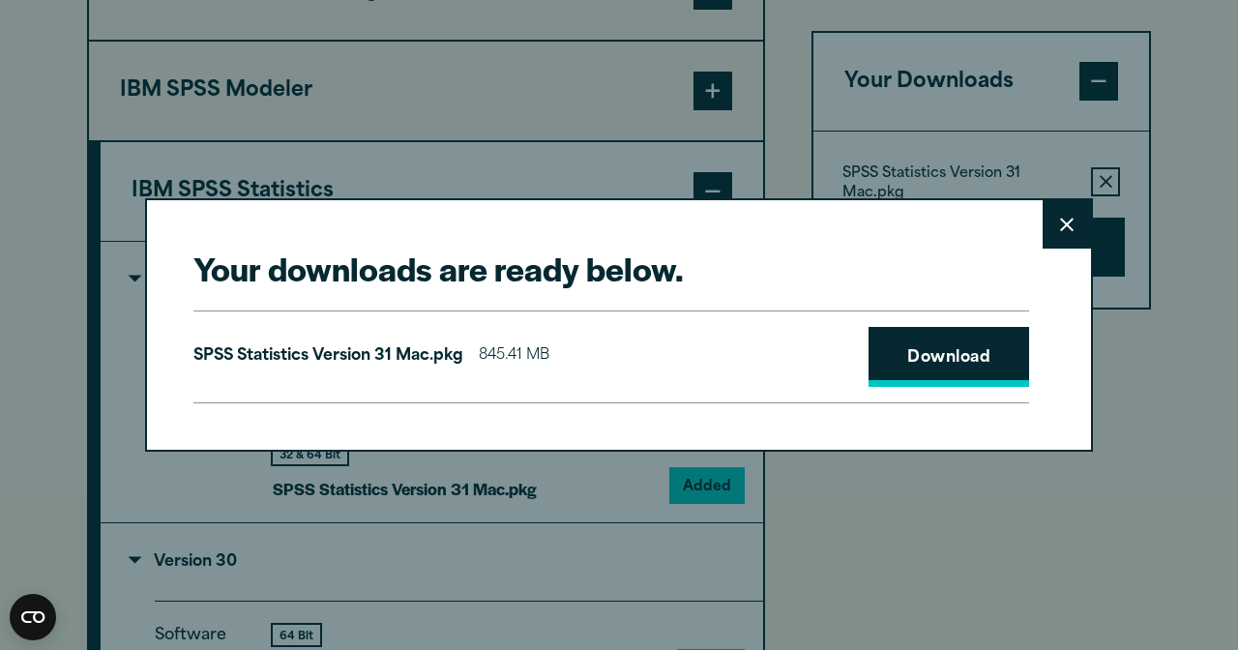
click at [925, 368] on link "Download" at bounding box center [948, 357] width 161 height 60
click at [1065, 230] on icon at bounding box center [1067, 225] width 14 height 15
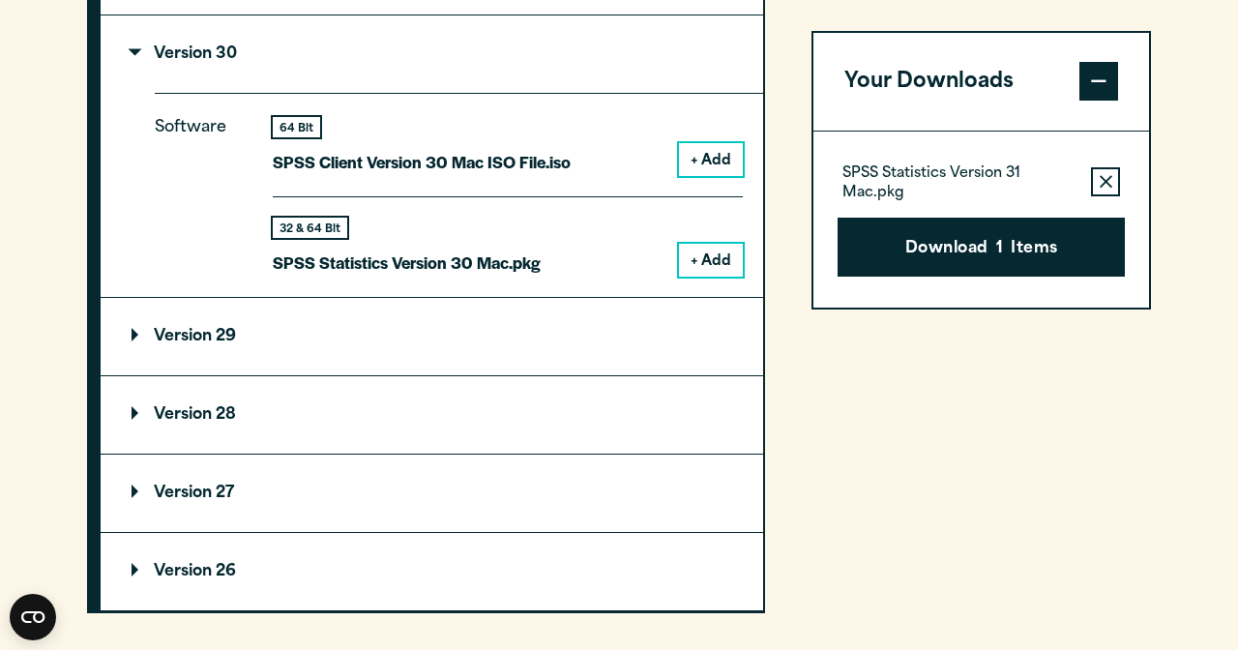
scroll to position [1928, 0]
